Goal: Information Seeking & Learning: Check status

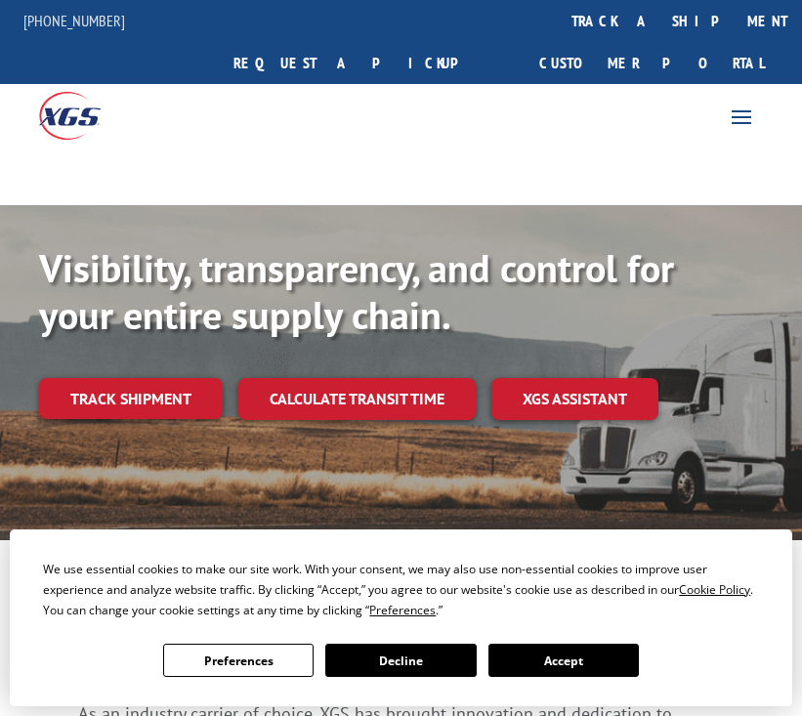
click at [199, 378] on link "Track shipment" at bounding box center [131, 398] width 184 height 41
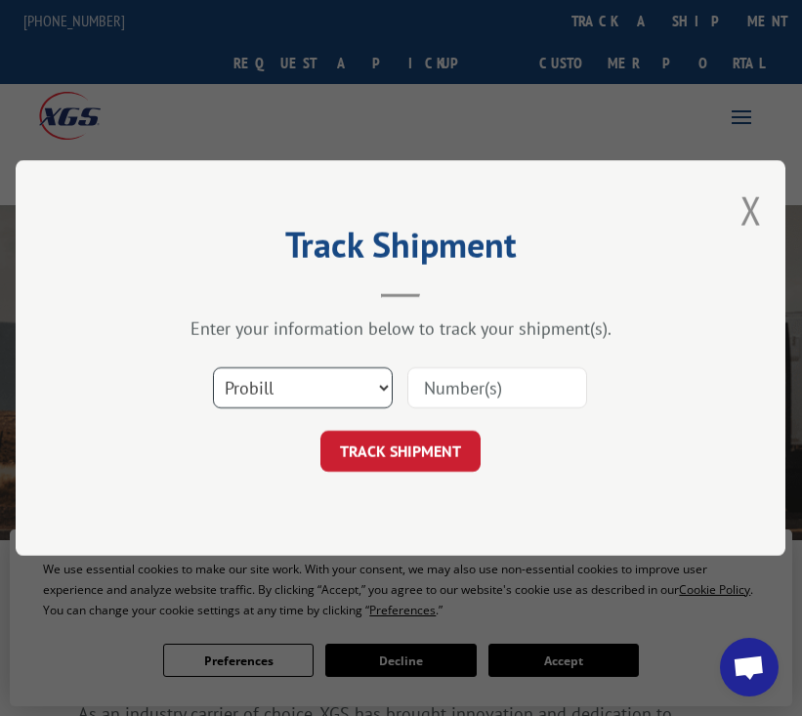
click at [383, 387] on select "Select category... Probill BOL PO" at bounding box center [304, 387] width 180 height 41
select select "bol"
click at [214, 367] on select "Select category... Probill BOL PO" at bounding box center [304, 387] width 180 height 41
click at [489, 389] on input at bounding box center [498, 387] width 180 height 41
type input "2867482"
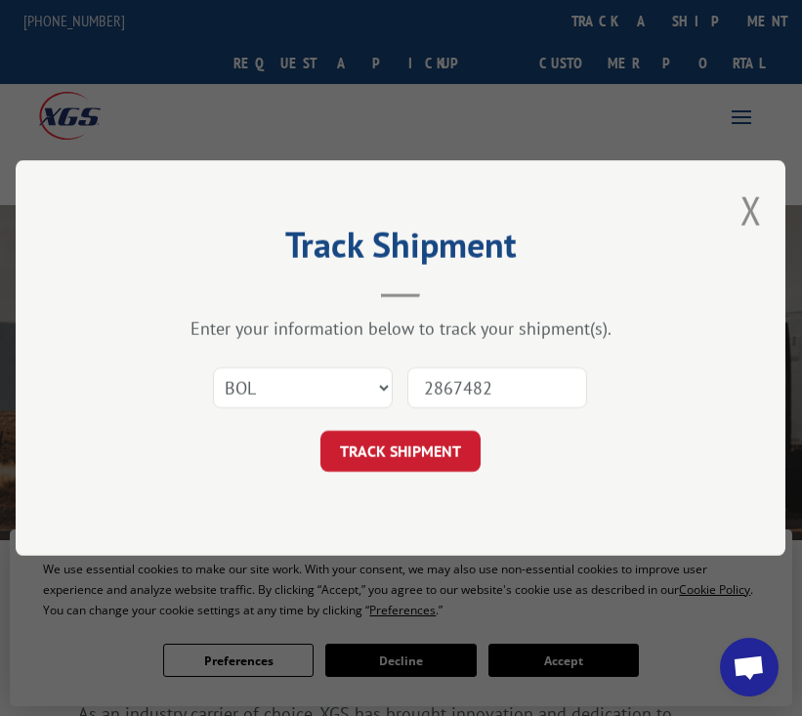
click button "TRACK SHIPMENT" at bounding box center [401, 451] width 160 height 41
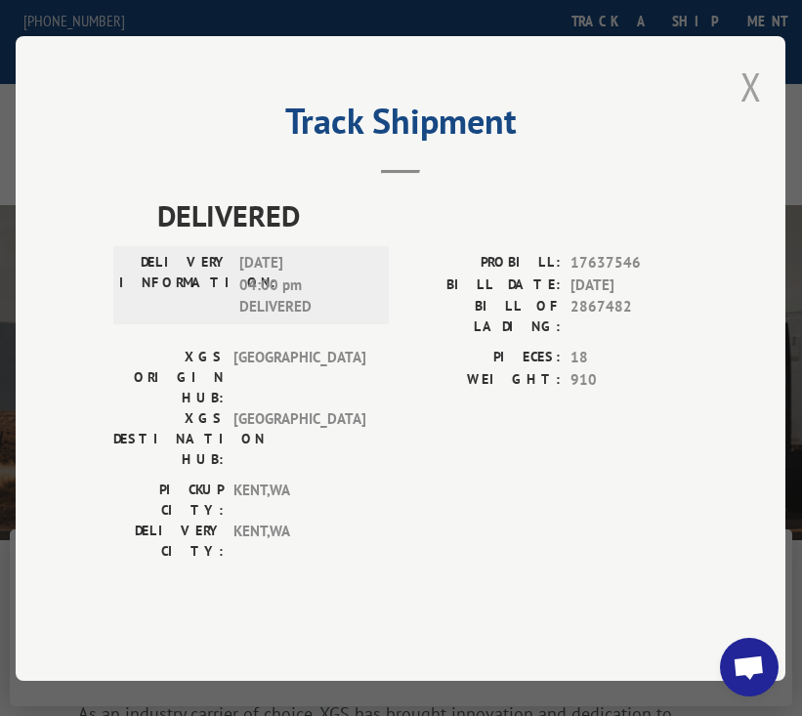
click at [750, 112] on button "Close modal" at bounding box center [750, 87] width 21 height 52
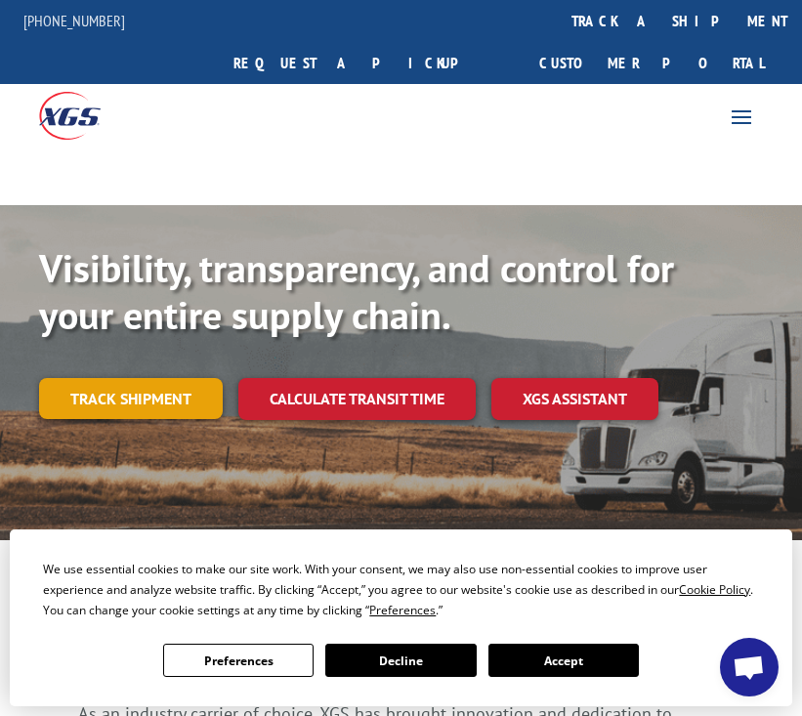
click at [122, 378] on link "Track shipment" at bounding box center [131, 398] width 184 height 41
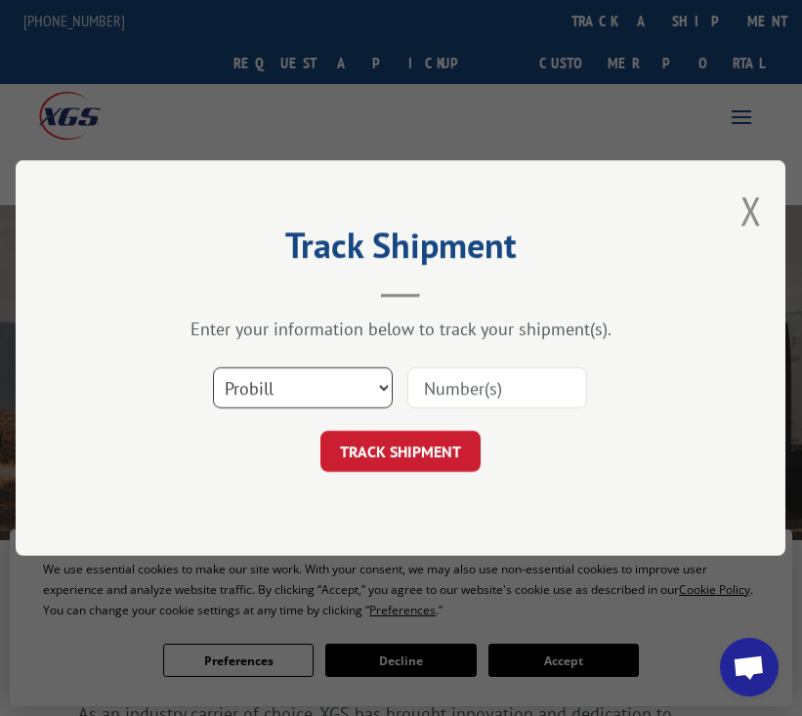
click at [380, 381] on select "Select category... Probill BOL PO" at bounding box center [304, 387] width 180 height 41
select select "bol"
click at [214, 367] on select "Select category... Probill BOL PO" at bounding box center [304, 387] width 180 height 41
click at [499, 386] on input at bounding box center [498, 387] width 180 height 41
type input "2871077"
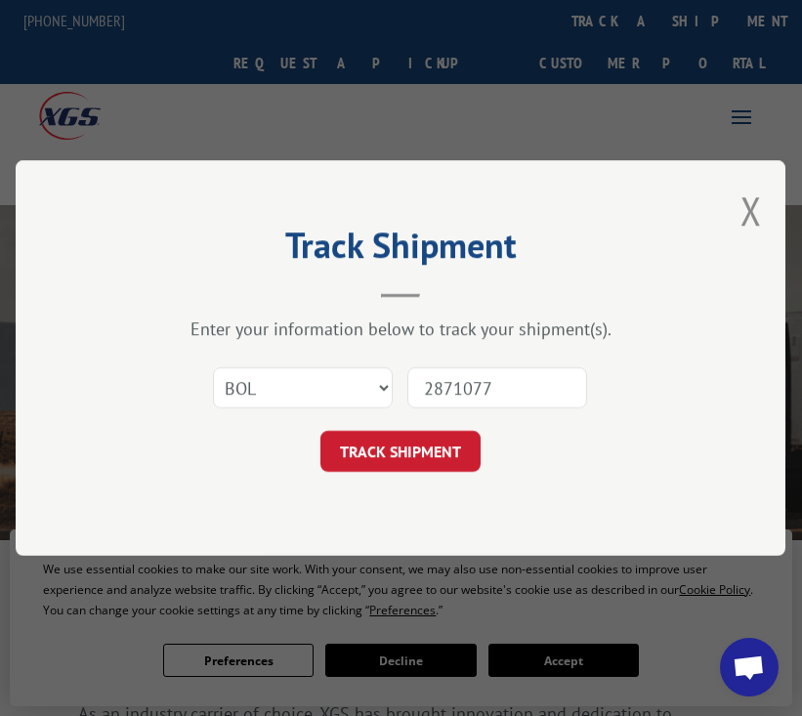
click button "TRACK SHIPMENT" at bounding box center [401, 451] width 160 height 41
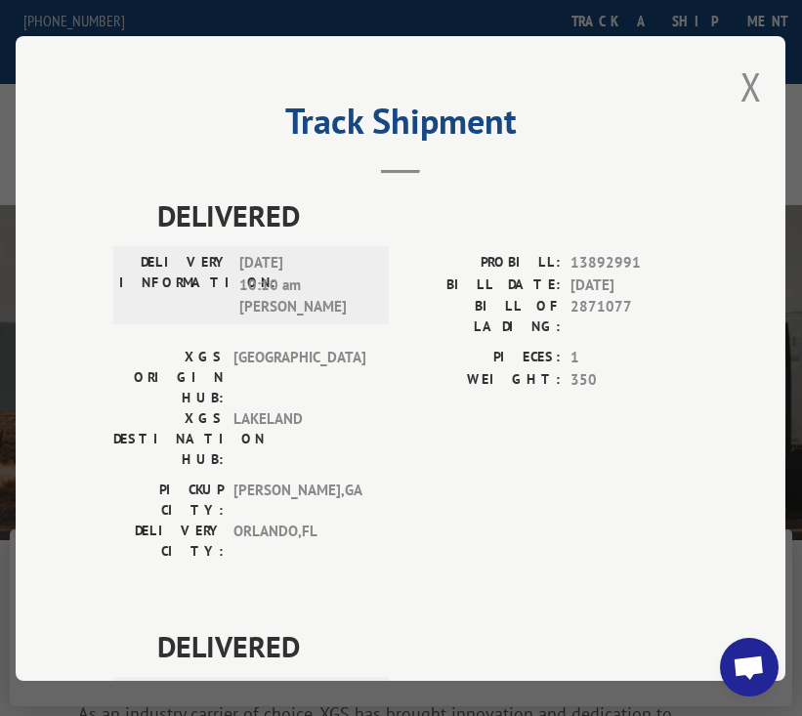
drag, startPoint x: 744, startPoint y: 72, endPoint x: 698, endPoint y: 94, distance: 50.7
click at [744, 71] on button "Close modal" at bounding box center [750, 87] width 21 height 52
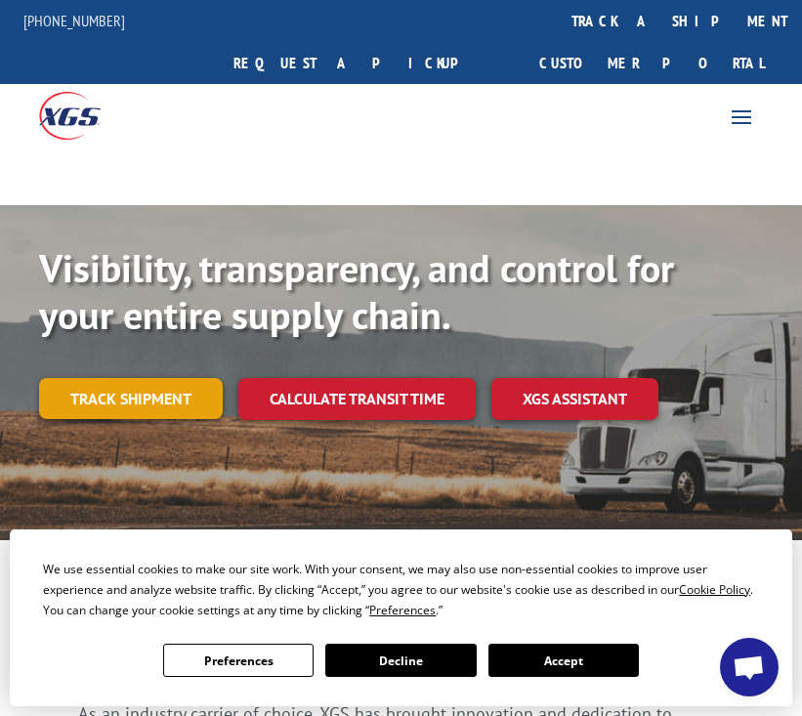
click at [165, 378] on link "Track shipment" at bounding box center [131, 398] width 184 height 41
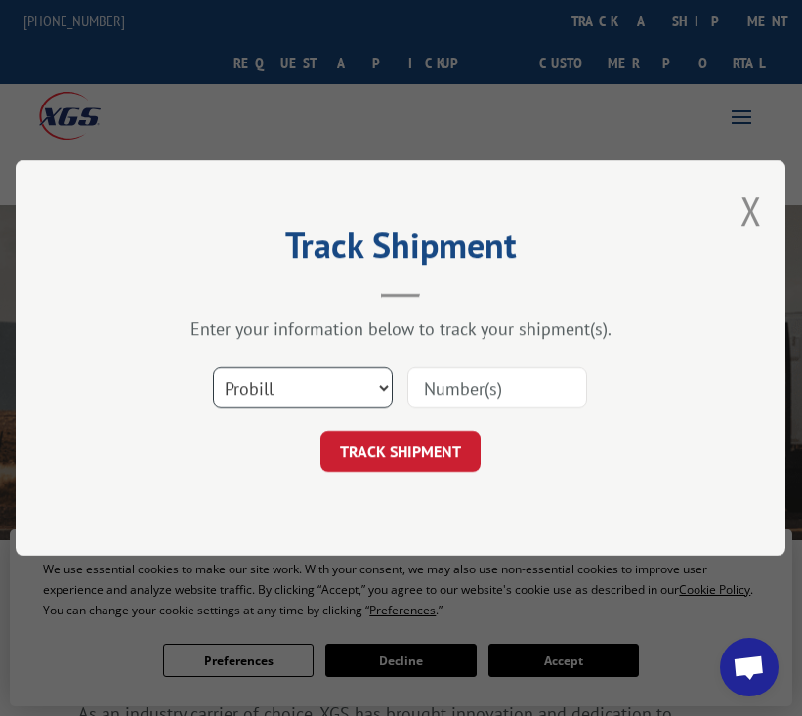
drag, startPoint x: 380, startPoint y: 389, endPoint x: 329, endPoint y: 399, distance: 51.9
click at [377, 389] on select "Select category... Probill BOL PO" at bounding box center [304, 387] width 180 height 41
select select "bol"
click at [214, 367] on select "Select category... Probill BOL PO" at bounding box center [304, 387] width 180 height 41
click at [435, 388] on input at bounding box center [498, 387] width 180 height 41
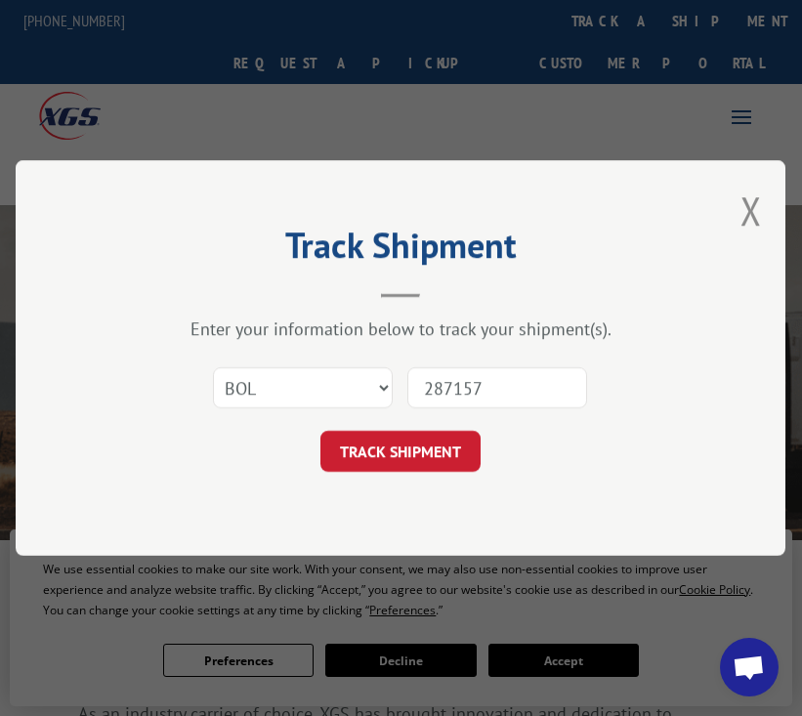
type input "2871575"
click button "TRACK SHIPMENT" at bounding box center [401, 451] width 160 height 41
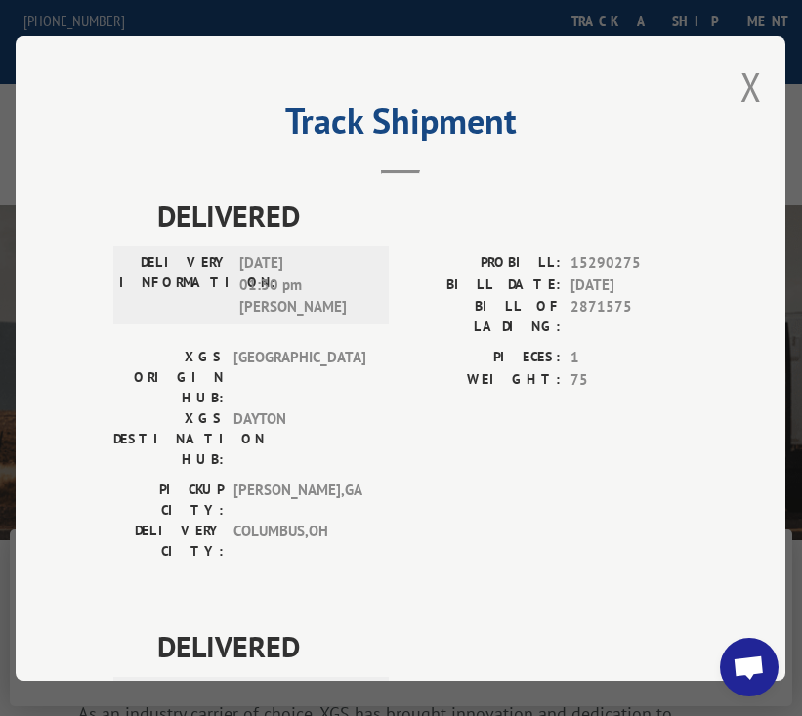
drag, startPoint x: 743, startPoint y: 73, endPoint x: 737, endPoint y: 87, distance: 14.9
click at [743, 73] on button "Close modal" at bounding box center [750, 87] width 21 height 52
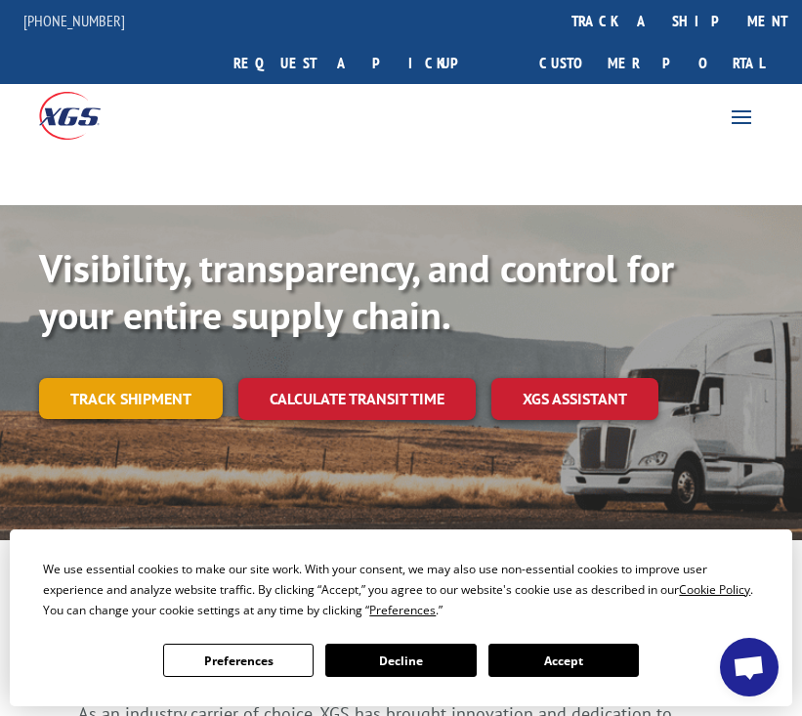
click at [136, 378] on link "Track shipment" at bounding box center [131, 398] width 184 height 41
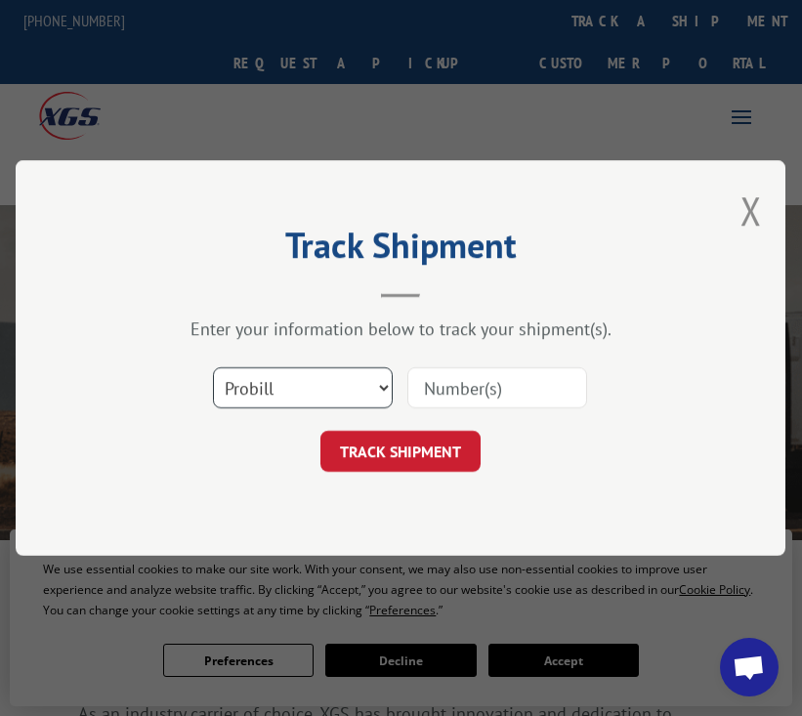
drag, startPoint x: 388, startPoint y: 393, endPoint x: 378, endPoint y: 395, distance: 10.0
click at [387, 393] on select "Select category... Probill BOL PO" at bounding box center [304, 387] width 180 height 41
select select "bol"
click at [214, 367] on select "Select category... Probill BOL PO" at bounding box center [304, 387] width 180 height 41
click at [461, 397] on input at bounding box center [498, 387] width 180 height 41
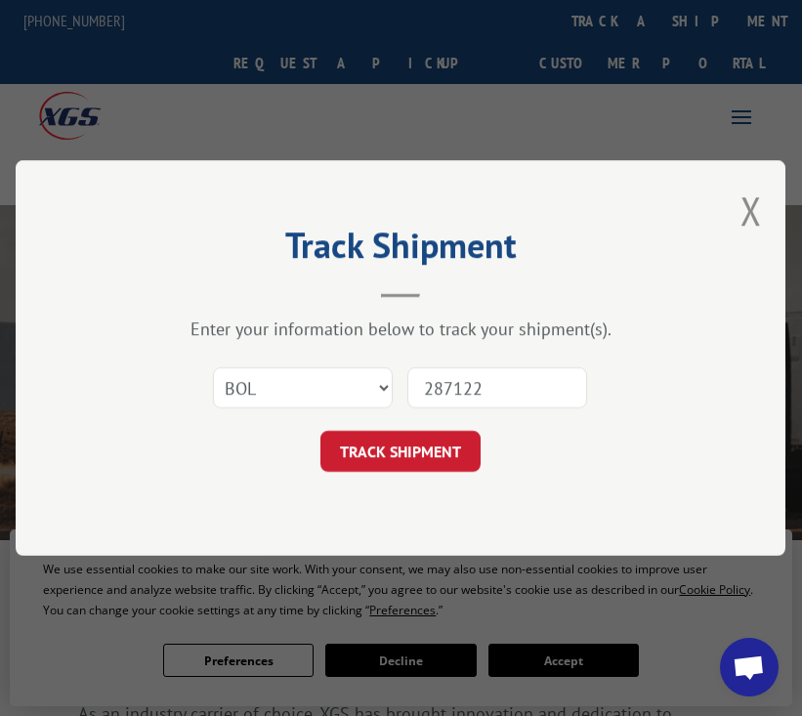
type input "2871225"
click button "TRACK SHIPMENT" at bounding box center [401, 451] width 160 height 41
